Goal: Find specific page/section: Find specific page/section

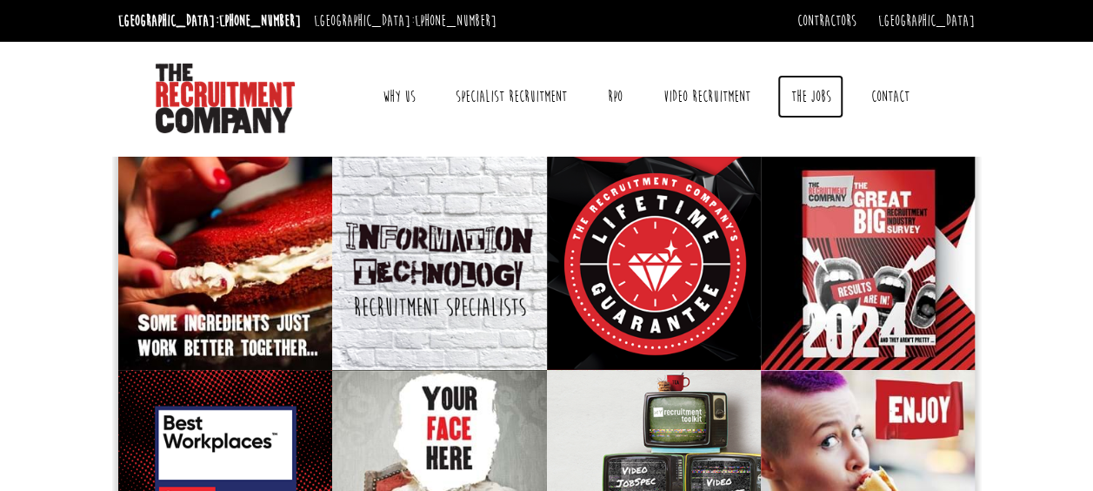
click at [813, 91] on link "The Jobs" at bounding box center [811, 96] width 66 height 43
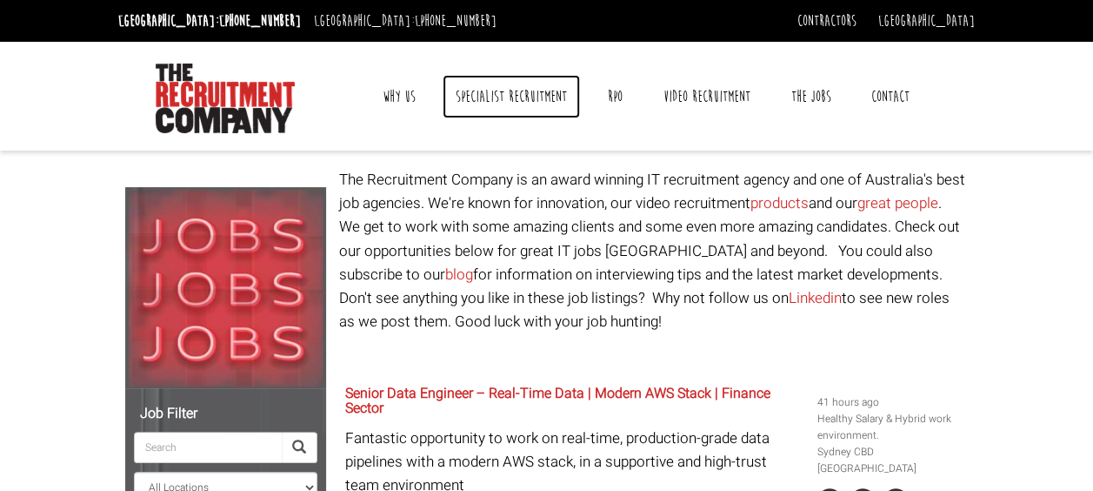
click at [533, 91] on link "Specialist Recruitment" at bounding box center [511, 96] width 137 height 43
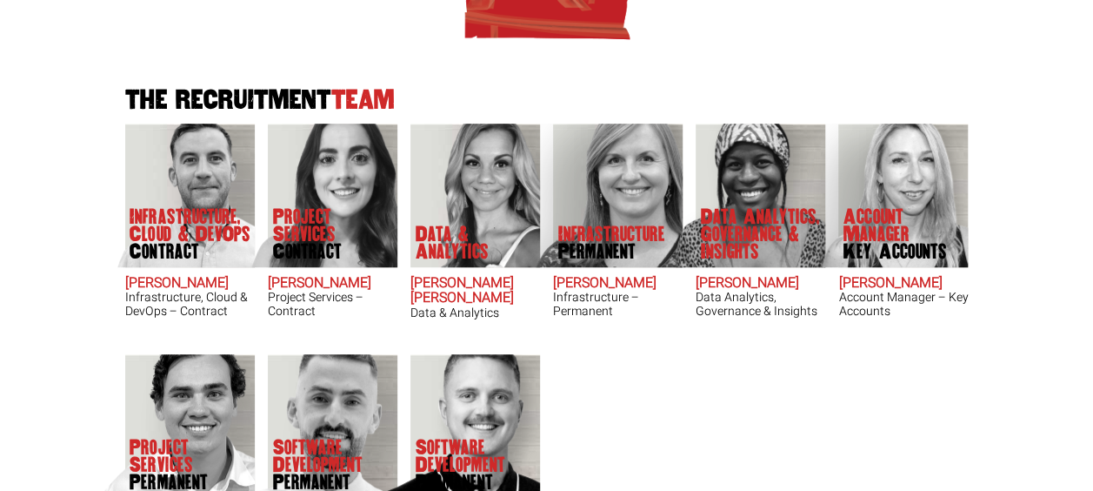
scroll to position [359, 0]
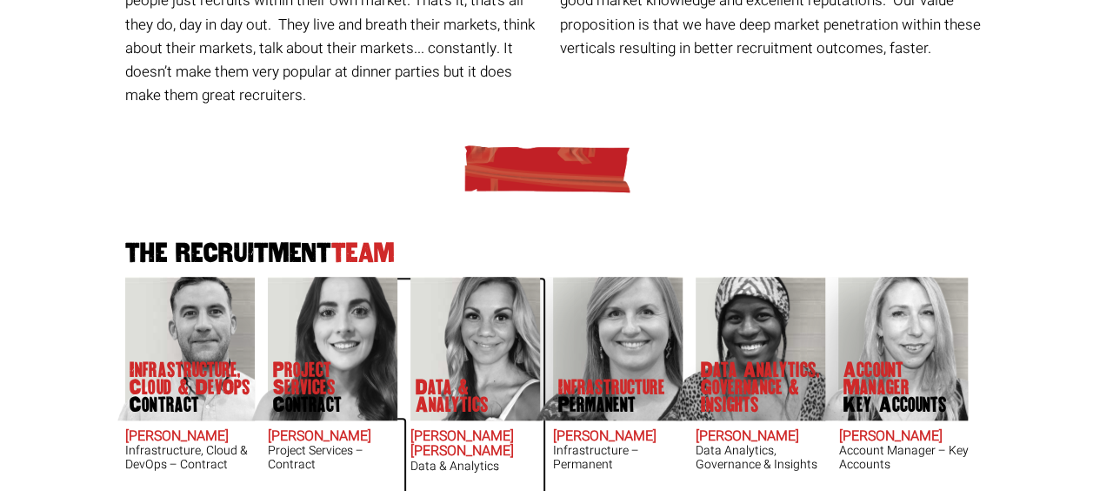
click at [484, 344] on img at bounding box center [456, 349] width 167 height 144
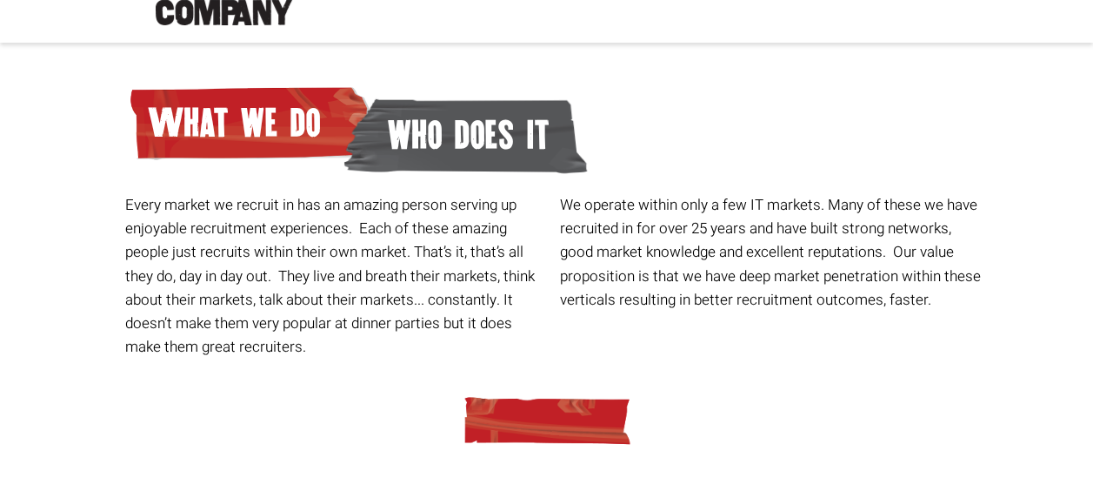
scroll to position [0, 0]
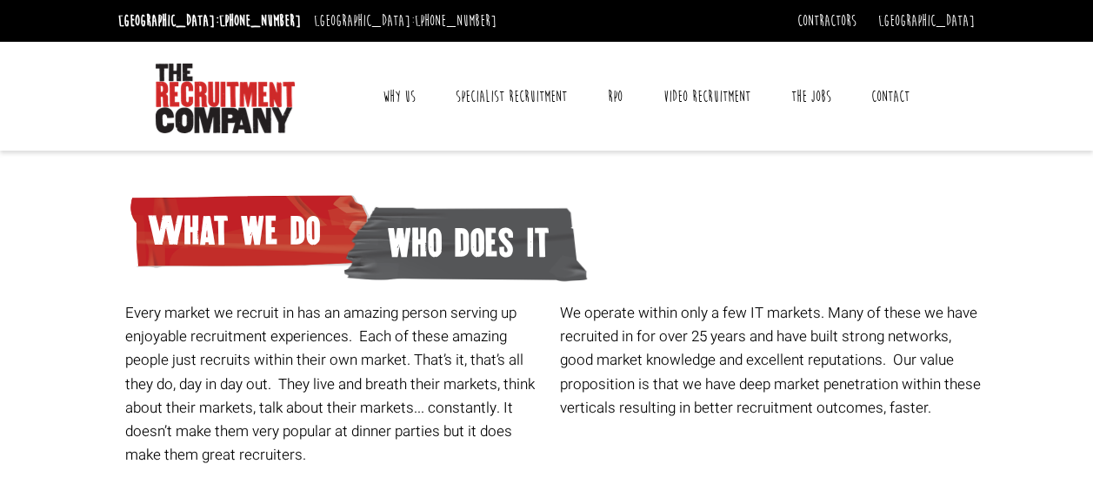
click at [446, 360] on p "Every market we recruit in has an amazing person serving up enjoyable recruitme…" at bounding box center [336, 383] width 422 height 165
